Goal: Task Accomplishment & Management: Complete application form

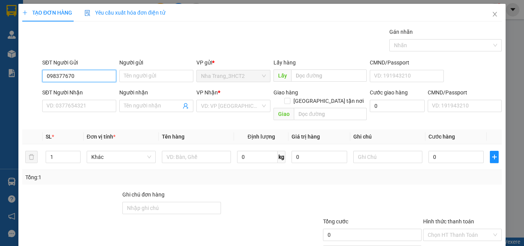
type input "0983776709"
click at [92, 91] on div "0983776709 - CHI" at bounding box center [78, 91] width 64 height 8
type input "CHI"
type input "0918138008"
type input "PHONG"
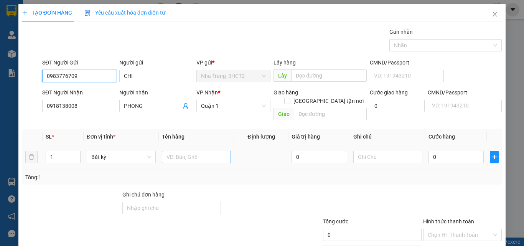
type input "0983776709"
click at [178, 152] on input "text" at bounding box center [196, 157] width 69 height 12
type input "1 THÙNG"
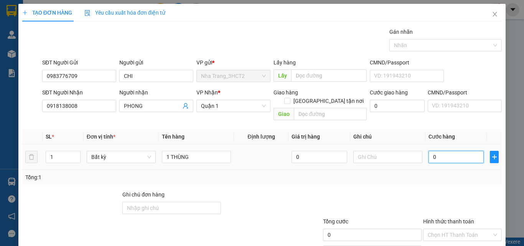
click at [446, 151] on input "0" at bounding box center [455, 157] width 55 height 12
type input "4"
type input "40"
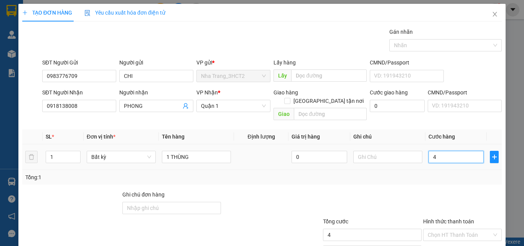
type input "40"
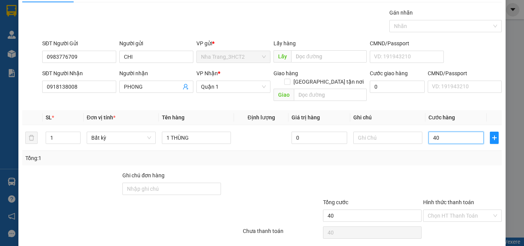
scroll to position [38, 0]
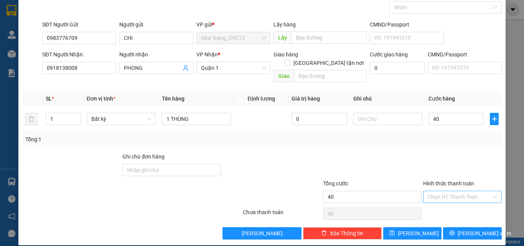
type input "40.000"
drag, startPoint x: 451, startPoint y: 191, endPoint x: 446, endPoint y: 191, distance: 5.0
click at [451, 191] on input "Hình thức thanh toán" at bounding box center [459, 197] width 64 height 12
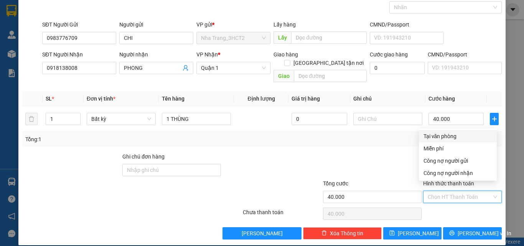
click at [437, 138] on div "Tại văn phòng" at bounding box center [457, 136] width 69 height 8
type input "0"
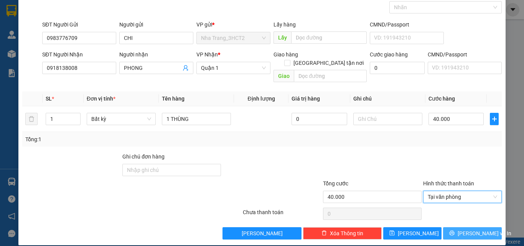
click at [475, 229] on span "[PERSON_NAME] và In" at bounding box center [484, 233] width 54 height 8
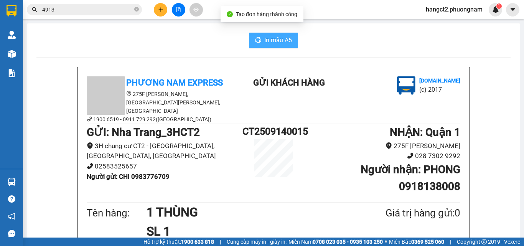
click at [276, 39] on span "In mẫu A5" at bounding box center [278, 40] width 28 height 10
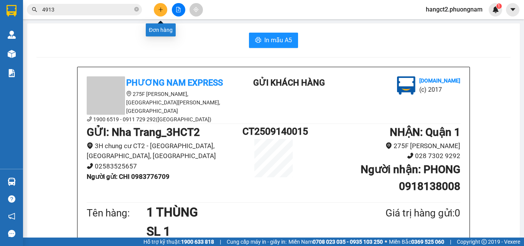
click at [159, 10] on icon "plus" at bounding box center [160, 9] width 5 height 5
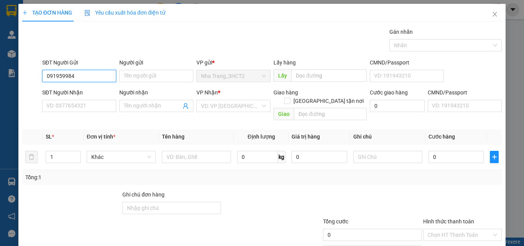
type input "0919599843"
click at [109, 93] on div "0919599843 - HẰNG" at bounding box center [78, 91] width 64 height 8
type input "HẰNG"
type input "0903301438"
type input "ĐỨC"
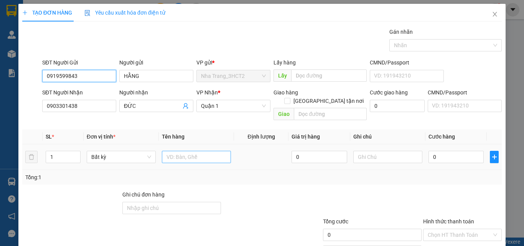
type input "0919599843"
click at [172, 151] on input "text" at bounding box center [196, 157] width 69 height 12
type input "1 THÙNG"
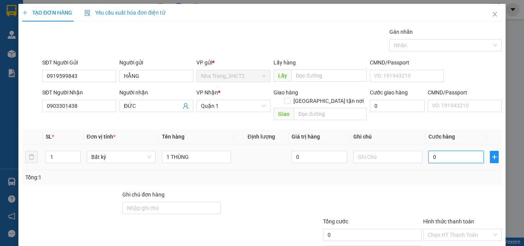
click at [435, 151] on input "0" at bounding box center [455, 157] width 55 height 12
type input "2"
type input "20"
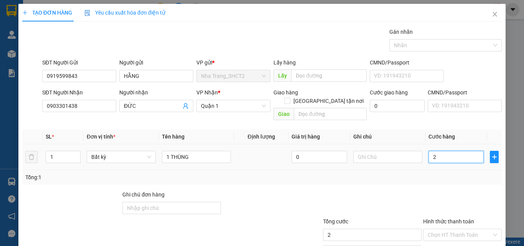
type input "20"
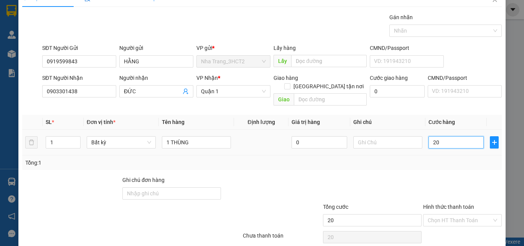
scroll to position [38, 0]
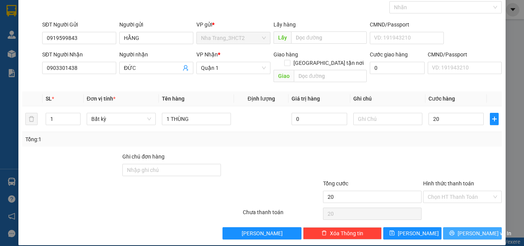
click at [454, 227] on button "[PERSON_NAME] và In" at bounding box center [472, 233] width 59 height 12
type input "20.000"
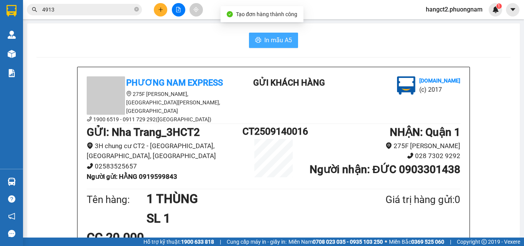
click at [264, 43] on span "In mẫu A5" at bounding box center [278, 40] width 28 height 10
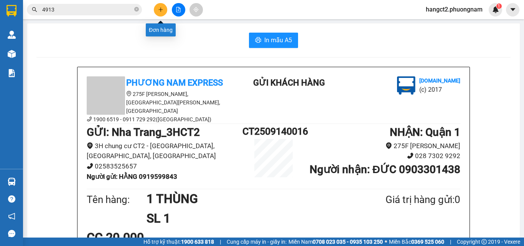
click at [162, 7] on icon "plus" at bounding box center [160, 9] width 5 height 5
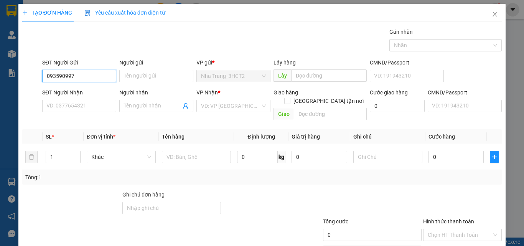
type input "0935909976"
click at [97, 92] on div "0935909976 - QUÝ" at bounding box center [78, 91] width 64 height 8
type input "QUÝ"
type input "0328397639"
type input "UYÊN"
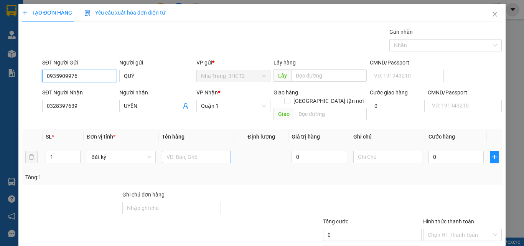
type input "0935909976"
click at [171, 151] on input "text" at bounding box center [196, 157] width 69 height 12
type input "T"
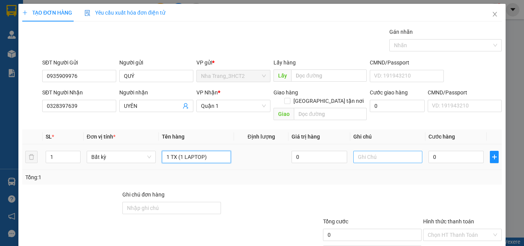
type input "1 TX (1 LAPTOP)"
click at [361, 154] on input "text" at bounding box center [387, 157] width 69 height 12
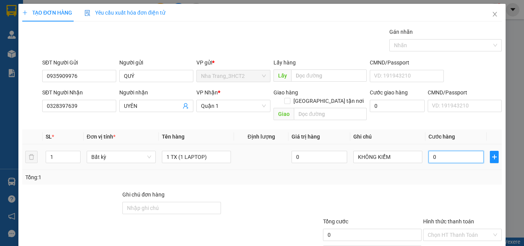
click at [440, 151] on input "0" at bounding box center [455, 157] width 55 height 12
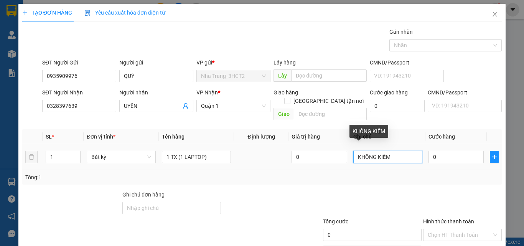
click at [396, 151] on input "KHÔNG KIỂM" at bounding box center [387, 157] width 69 height 12
type input "KHÔNG KIỂM , BẢO ĐẢM"
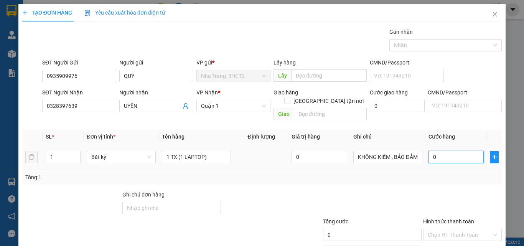
click at [433, 151] on input "0" at bounding box center [455, 157] width 55 height 12
type input "1"
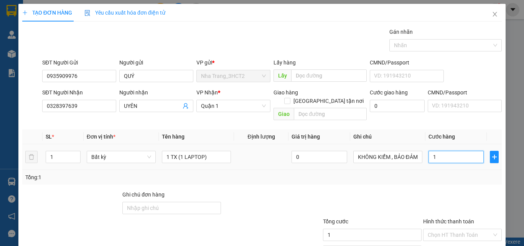
type input "10"
type input "100"
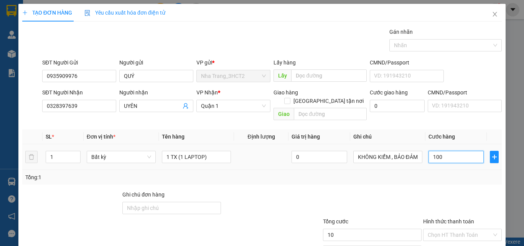
type input "100"
click at [444, 229] on input "Hình thức thanh toán" at bounding box center [459, 235] width 64 height 12
type input "100.000"
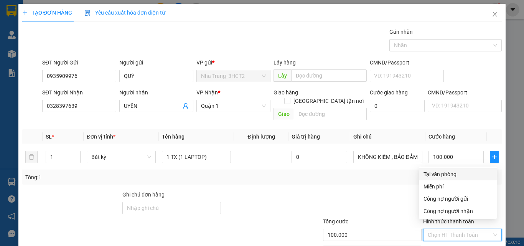
click at [439, 174] on div "Tại văn phòng" at bounding box center [457, 174] width 69 height 8
type input "0"
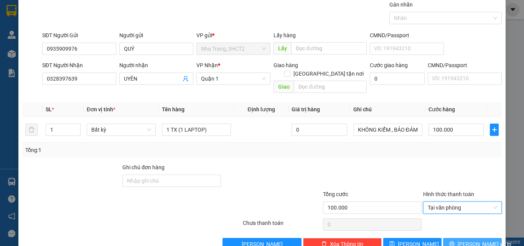
scroll to position [38, 0]
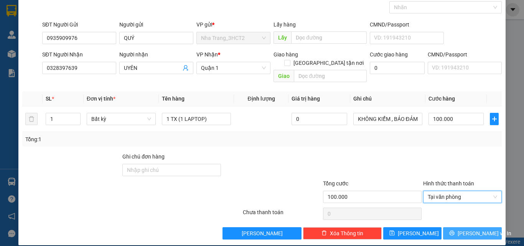
click at [454, 230] on icon "printer" at bounding box center [451, 232] width 5 height 5
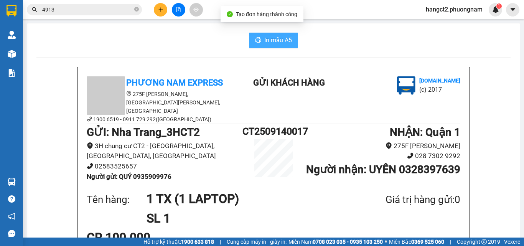
click at [272, 45] on button "In mẫu A5" at bounding box center [273, 40] width 49 height 15
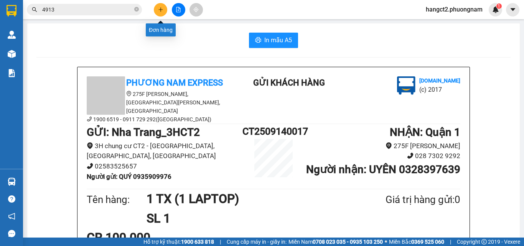
click at [160, 8] on icon "plus" at bounding box center [160, 9] width 5 height 5
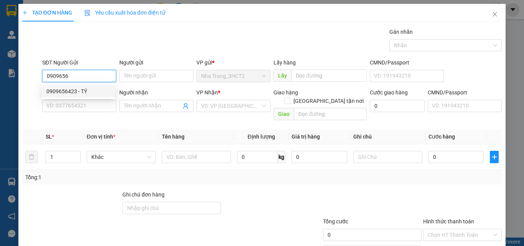
click at [55, 87] on div "0909656423 - TÝ" at bounding box center [78, 91] width 73 height 12
type input "0909656423"
type input "TÝ"
type input "0909559211"
type input "DIỄM"
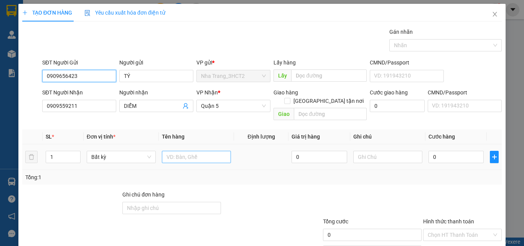
type input "0909656423"
click at [184, 151] on input "text" at bounding box center [196, 157] width 69 height 12
type input "1 TX"
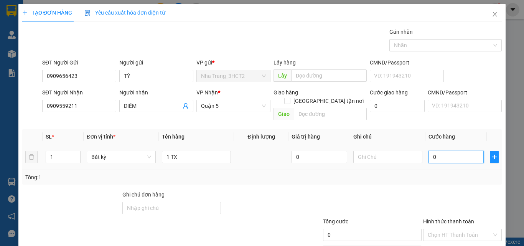
click at [433, 151] on input "0" at bounding box center [455, 157] width 55 height 12
type input "6"
type input "60"
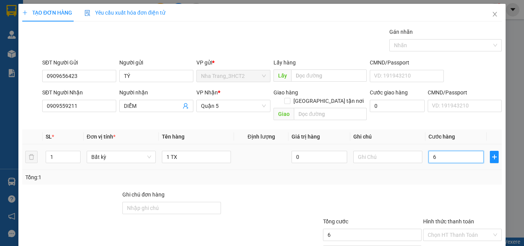
type input "60"
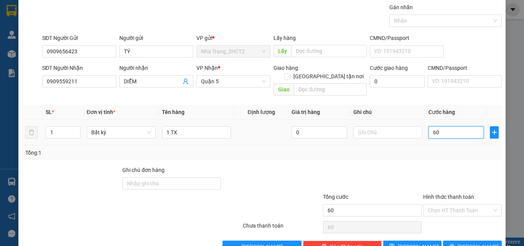
scroll to position [38, 0]
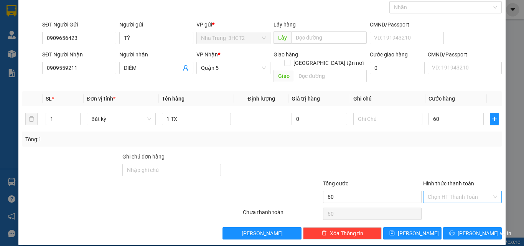
click at [444, 191] on input "Hình thức thanh toán" at bounding box center [459, 197] width 64 height 12
type input "60.000"
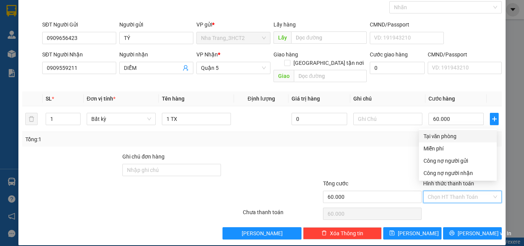
click at [435, 138] on div "Tại văn phòng" at bounding box center [457, 136] width 69 height 8
type input "0"
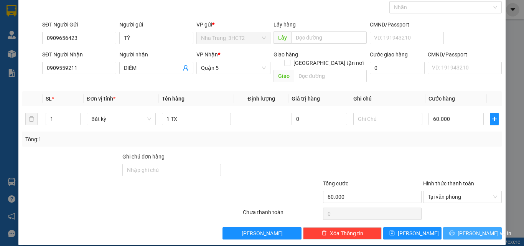
click at [460, 227] on button "[PERSON_NAME] và In" at bounding box center [472, 233] width 59 height 12
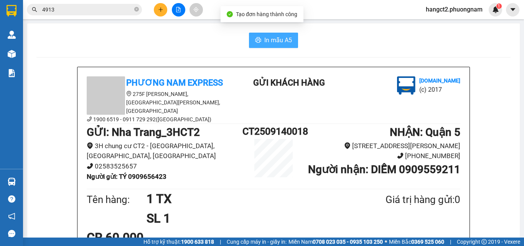
click at [275, 40] on span "In mẫu A5" at bounding box center [278, 40] width 28 height 10
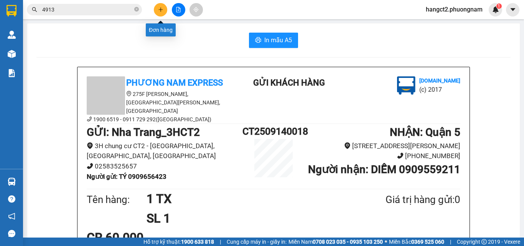
click at [160, 12] on icon "plus" at bounding box center [160, 9] width 5 height 5
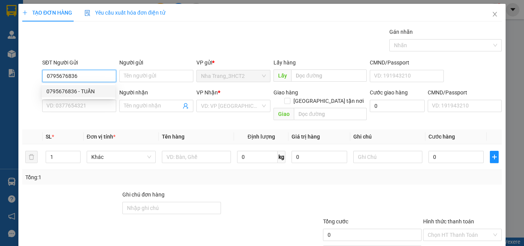
type input "0795676836"
click at [101, 98] on div "0795676836 0795676836 - TUẤN" at bounding box center [78, 91] width 73 height 15
click at [84, 79] on input "0795676836" at bounding box center [79, 76] width 74 height 12
click at [88, 92] on div "0795676836 - TUẤN" at bounding box center [78, 91] width 64 height 8
type input "TUẤN"
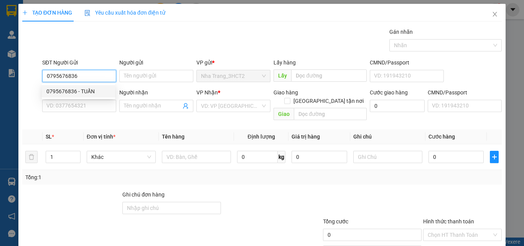
type input "0974734698"
type input "THANH"
checkbox input "true"
type input "BLOCK M1 CC ZAMONA ĐƯỜNG [GEOGRAPHIC_DATA] , PHƯỜNG [GEOGRAPHIC_DATA] , [GEOGRA…"
type input "90.000"
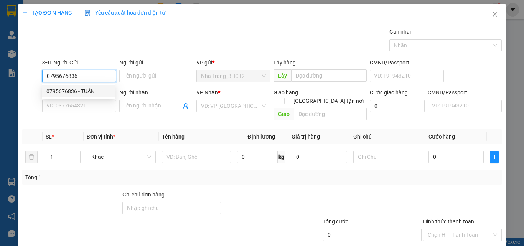
type input "90.000"
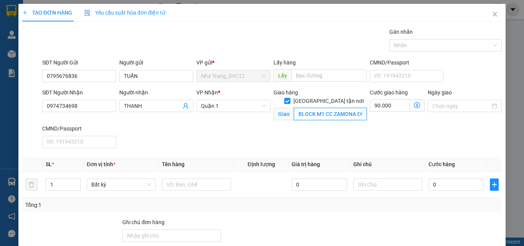
click at [301, 108] on input "BLOCK M1 CC ZAMONA ĐƯỜNG [GEOGRAPHIC_DATA] , PHƯỜNG [GEOGRAPHIC_DATA] , [GEOGRA…" at bounding box center [330, 114] width 73 height 12
click at [307, 108] on input "BLOCK M1 CC ZAMONA ĐƯỜNG [GEOGRAPHIC_DATA] , PHƯỜNG [GEOGRAPHIC_DATA] , [GEOGRA…" at bounding box center [330, 114] width 73 height 12
click at [315, 108] on input "BLOCK M1 CC ZAMONA ĐƯỜNG [GEOGRAPHIC_DATA] , PHƯỜNG [GEOGRAPHIC_DATA] , [GEOGRA…" at bounding box center [330, 114] width 73 height 12
click at [414, 105] on icon "dollar-circle" at bounding box center [417, 105] width 6 height 6
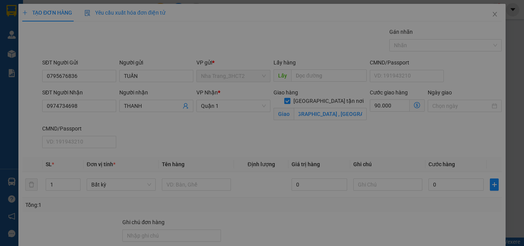
scroll to position [0, 0]
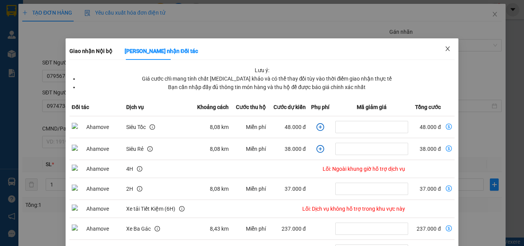
click at [444, 50] on icon "close" at bounding box center [447, 49] width 6 height 6
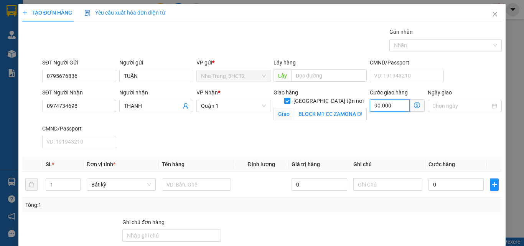
click at [384, 107] on input "90.000" at bounding box center [390, 105] width 40 height 12
type input "7"
type input "70"
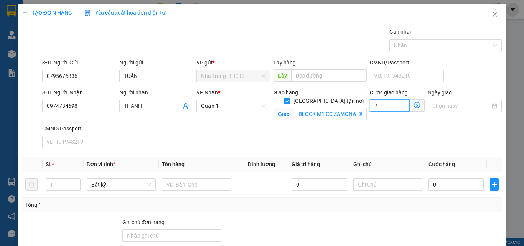
type input "70"
click at [338, 108] on input "BLOCK M1 CC ZAMONA ĐƯỜNG [GEOGRAPHIC_DATA] , PHƯỜNG [GEOGRAPHIC_DATA] , [GEOGRA…" at bounding box center [330, 114] width 73 height 12
type input "70.000"
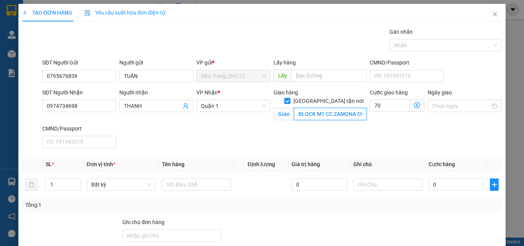
type input "70.000"
click at [347, 108] on input "BLOCK M1 CC ZAMONA ĐƯỜNG [GEOGRAPHIC_DATA] , PHƯỜNG [GEOGRAPHIC_DATA] , [GEOGRA…" at bounding box center [330, 114] width 73 height 12
click at [355, 108] on input "BLOCK M1 CC ZAMONA ĐƯỜNG [GEOGRAPHIC_DATA] , PHƯỜNG [GEOGRAPHIC_DATA] , [GEOGRA…" at bounding box center [330, 114] width 73 height 12
click at [354, 108] on input "BLOCK M1 CC ZAMONA ĐƯỜNG [GEOGRAPHIC_DATA] , PHƯỜNG [GEOGRAPHIC_DATA] , [GEOGRA…" at bounding box center [330, 114] width 73 height 12
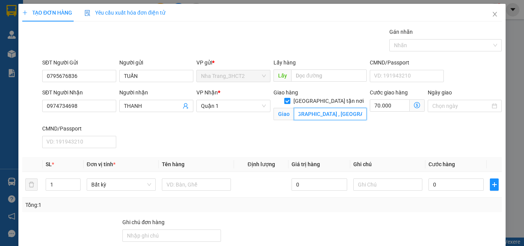
scroll to position [0, 173]
type input "BLOCK M1 CC ZAMONA ĐƯỜNG [GEOGRAPHIC_DATA] , PHƯỜNG [GEOGRAPHIC_DATA] , [GEOGRA…"
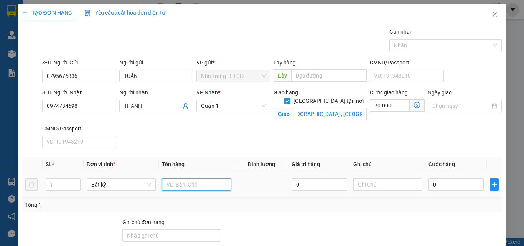
scroll to position [0, 0]
click at [212, 185] on input "text" at bounding box center [196, 184] width 69 height 12
type input "1 TX"
click at [442, 182] on input "0" at bounding box center [455, 184] width 55 height 12
type input "3"
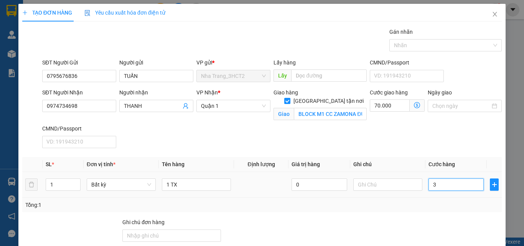
type input "70.003"
type input "30"
type input "70.030"
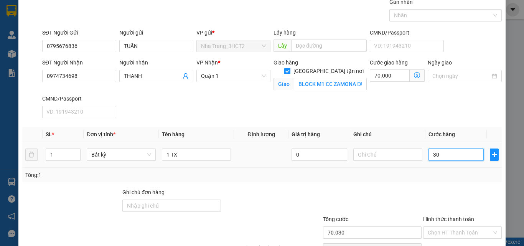
scroll to position [74, 0]
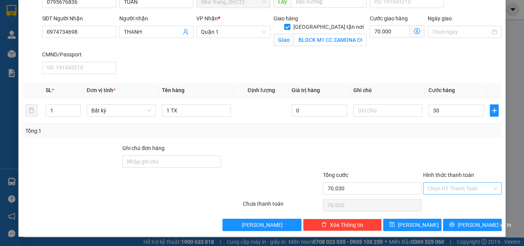
type input "30.000"
type input "100.000"
drag, startPoint x: 446, startPoint y: 189, endPoint x: 447, endPoint y: 169, distance: 19.2
click at [447, 188] on input "Hình thức thanh toán" at bounding box center [459, 188] width 64 height 12
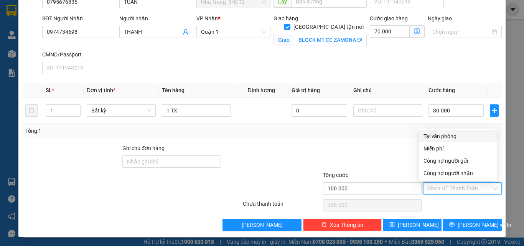
click at [443, 138] on div "Tại văn phòng" at bounding box center [457, 136] width 69 height 8
type input "0"
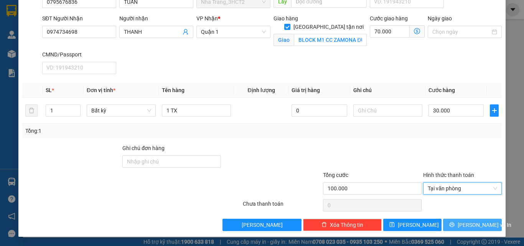
click at [465, 223] on span "[PERSON_NAME] và In" at bounding box center [484, 224] width 54 height 8
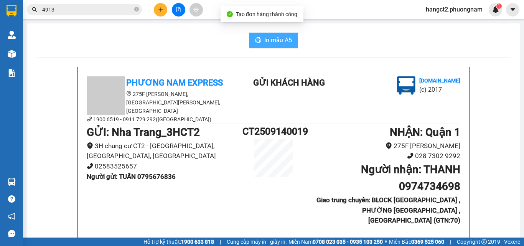
drag, startPoint x: 274, startPoint y: 44, endPoint x: 378, endPoint y: 101, distance: 118.4
click at [274, 44] on span "In mẫu A5" at bounding box center [278, 40] width 28 height 10
click at [251, 35] on button "In mẫu A5" at bounding box center [273, 40] width 49 height 15
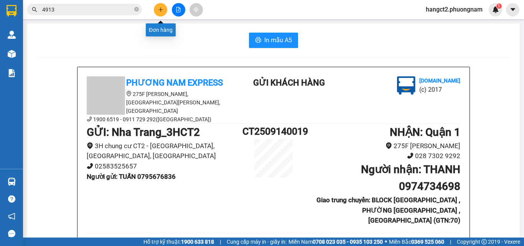
click at [155, 9] on button at bounding box center [160, 9] width 13 height 13
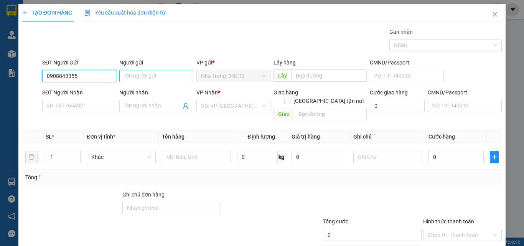
type input "0908843355"
click at [130, 73] on input "Người gửi" at bounding box center [156, 76] width 74 height 12
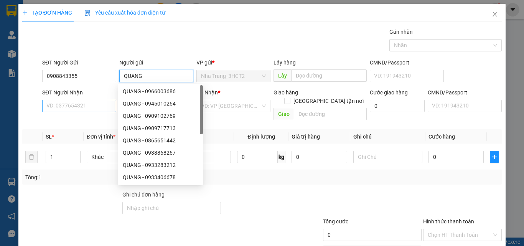
type input "QUANG"
drag, startPoint x: 75, startPoint y: 107, endPoint x: 523, endPoint y: 76, distance: 449.6
click at [76, 107] on input "SĐT Người Nhận" at bounding box center [79, 106] width 74 height 12
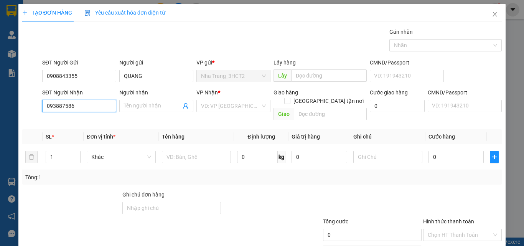
type input "0938875868"
click at [58, 124] on div "0938875868 - ĐẠI" at bounding box center [78, 121] width 64 height 8
type input "ĐẠI"
type input "0938875868"
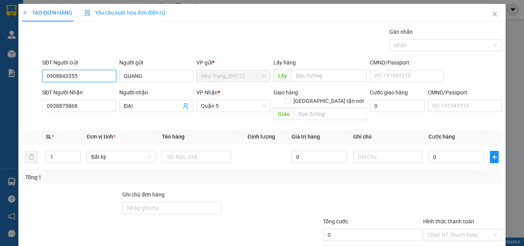
click at [84, 80] on input "0908843355" at bounding box center [79, 76] width 74 height 12
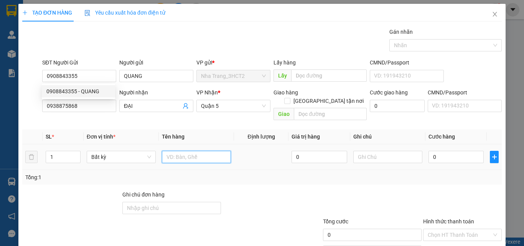
click at [177, 151] on input "text" at bounding box center [196, 157] width 69 height 12
type input "1 HỘP BKV"
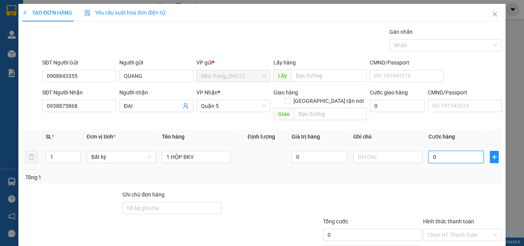
click at [442, 151] on input "0" at bounding box center [455, 157] width 55 height 12
type input "2"
type input "20"
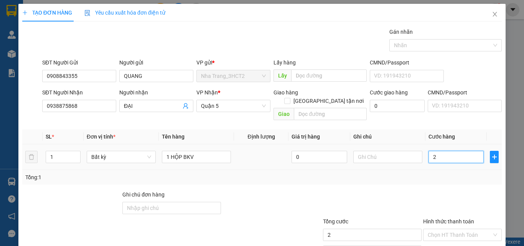
type input "20"
click at [432, 229] on input "Hình thức thanh toán" at bounding box center [459, 235] width 64 height 12
type input "20.000"
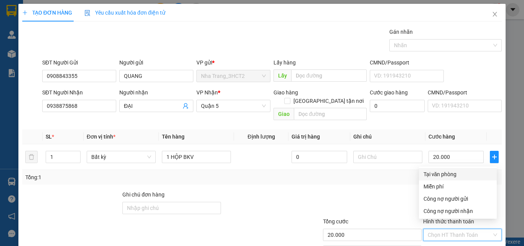
click at [441, 175] on div "Tại văn phòng" at bounding box center [457, 174] width 69 height 8
type input "0"
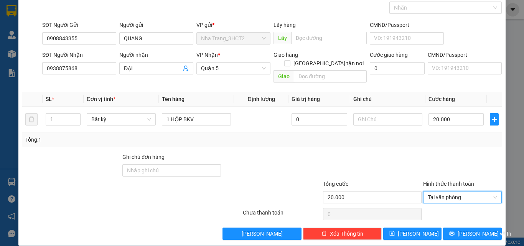
scroll to position [38, 0]
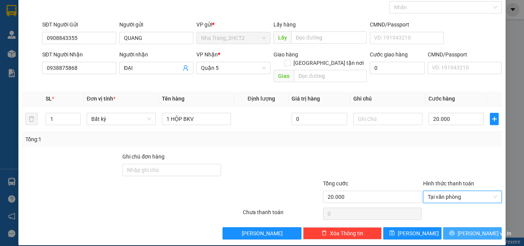
click at [465, 229] on span "[PERSON_NAME] và In" at bounding box center [484, 233] width 54 height 8
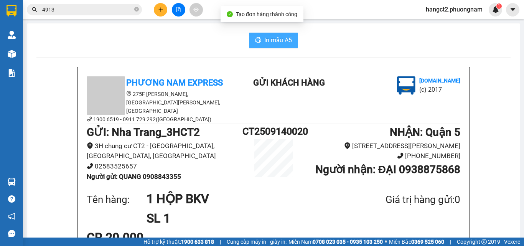
click at [273, 44] on span "In mẫu A5" at bounding box center [278, 40] width 28 height 10
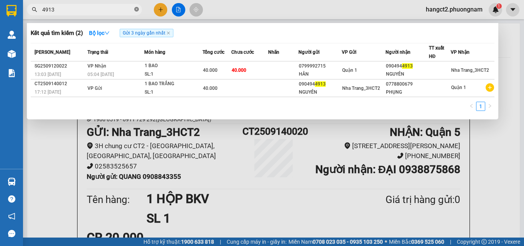
click at [137, 11] on icon "close-circle" at bounding box center [136, 9] width 5 height 5
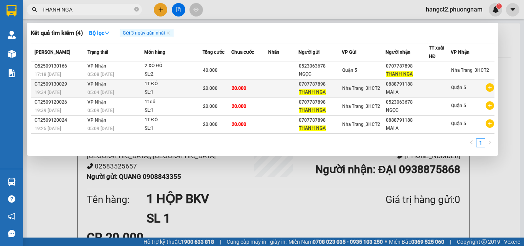
type input "THANH NGA"
click at [387, 92] on div "MAI A" at bounding box center [407, 92] width 43 height 8
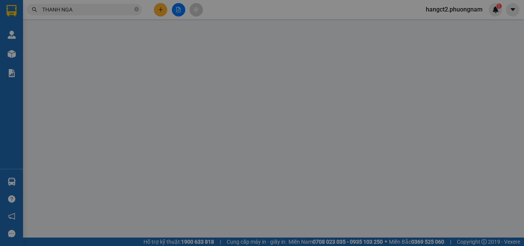
type input "0707787898"
type input "0888791188"
type input "20.000"
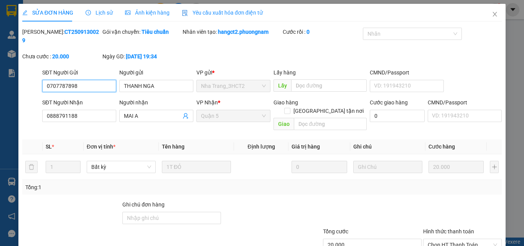
scroll to position [39, 0]
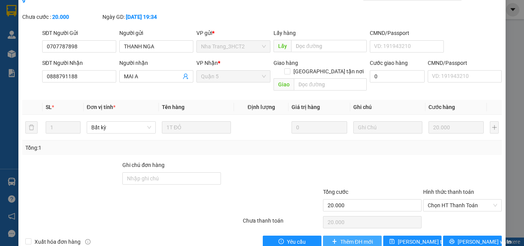
click at [360, 237] on span "Thêm ĐH mới" at bounding box center [356, 241] width 33 height 8
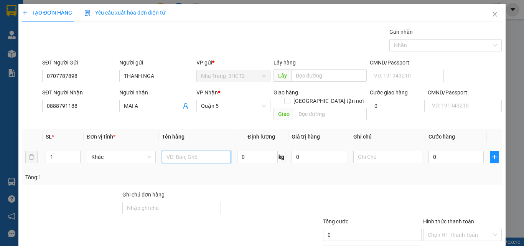
click at [206, 151] on input "text" at bounding box center [196, 157] width 69 height 12
type input "1 XÔ NHƯA ĐỎ"
click at [455, 151] on input "0" at bounding box center [455, 157] width 55 height 12
type input "25"
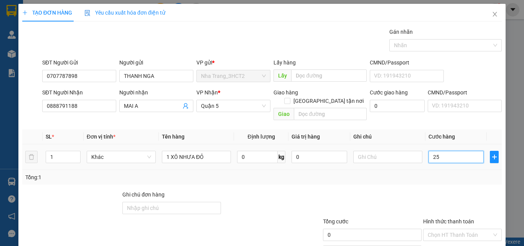
type input "25"
type input "250"
type input "25"
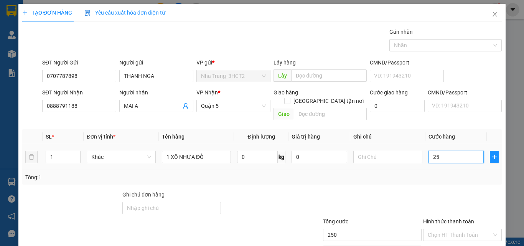
type input "25"
type input "2"
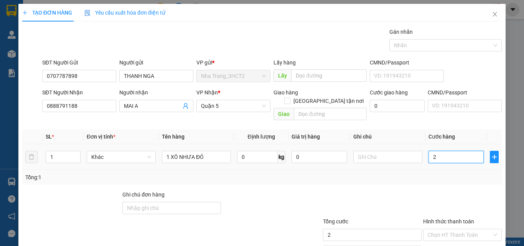
type input "22"
type input "220"
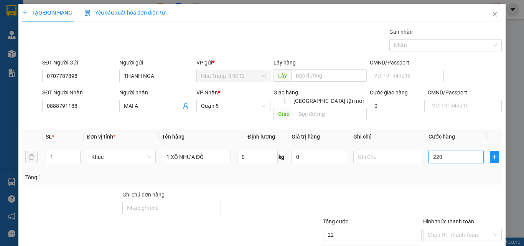
type input "220"
type input "22"
type input "2"
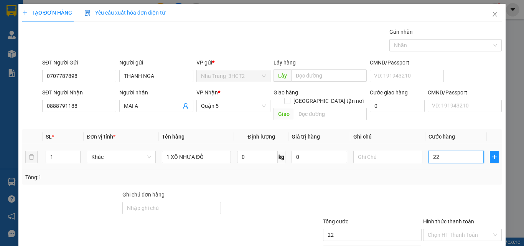
type input "2"
type input "20"
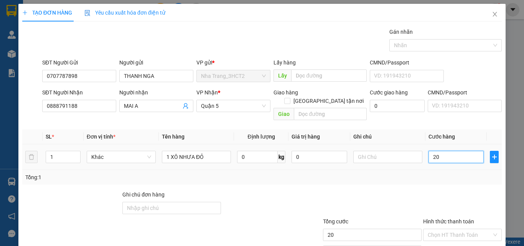
scroll to position [38, 0]
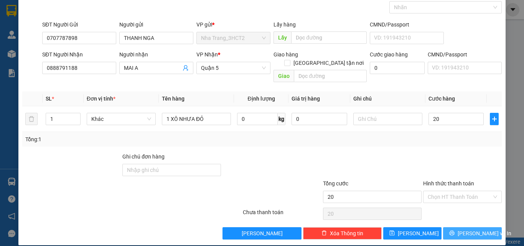
click at [462, 229] on span "[PERSON_NAME] và In" at bounding box center [484, 233] width 54 height 8
type input "20.000"
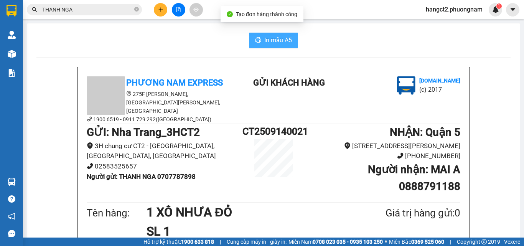
click at [277, 42] on span "In mẫu A5" at bounding box center [278, 40] width 28 height 10
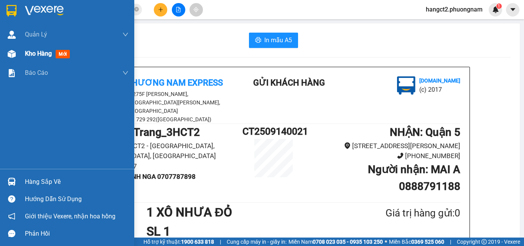
click at [39, 55] on span "Kho hàng" at bounding box center [38, 53] width 27 height 7
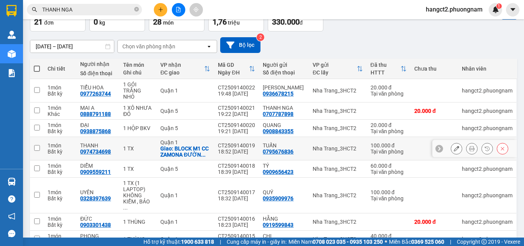
scroll to position [126, 0]
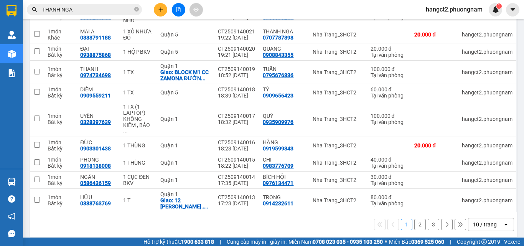
click at [503, 221] on icon "open" at bounding box center [506, 224] width 6 height 6
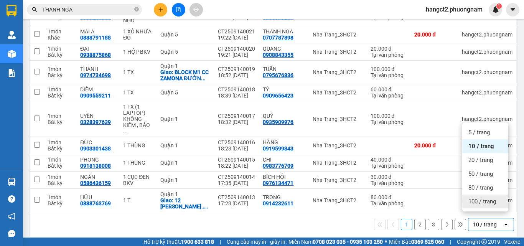
click at [471, 199] on span "100 / trang" at bounding box center [482, 201] width 28 height 8
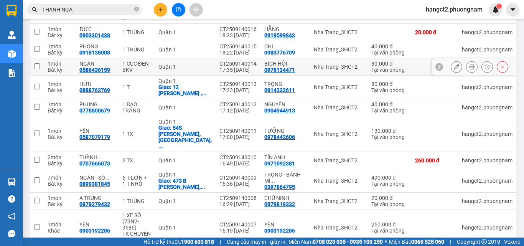
scroll to position [241, 0]
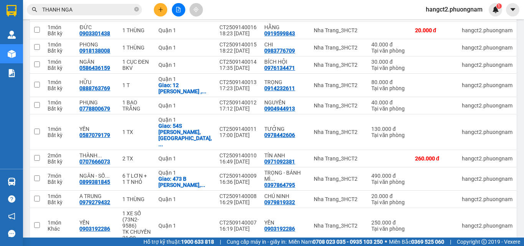
click at [514, 50] on main "ver 1.8.143 Kho gửi Trên xe Kho nhận Hàng đã giao Đơn hàng 21 đơn Khối lượng 0 …" at bounding box center [262, 118] width 524 height 237
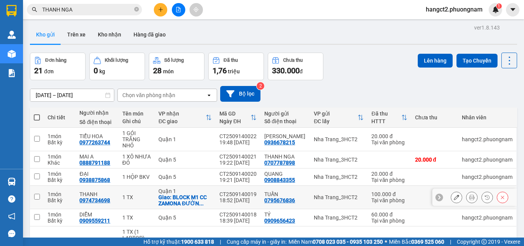
scroll to position [0, 0]
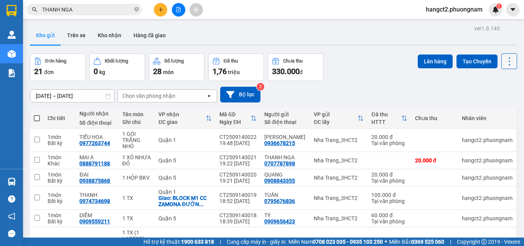
click at [504, 60] on icon at bounding box center [509, 61] width 11 height 11
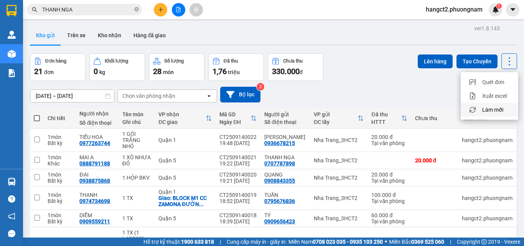
click at [480, 109] on div "Làm mới" at bounding box center [489, 110] width 45 height 8
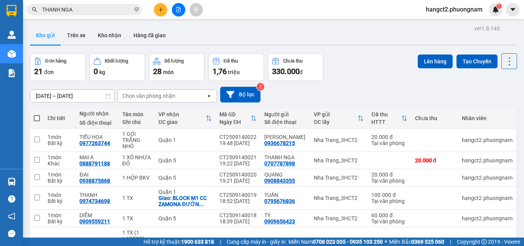
click at [500, 92] on div "[DATE] – [DATE] Press the down arrow key to interact with the calendar and sele…" at bounding box center [273, 95] width 487 height 16
